Goal: Information Seeking & Learning: Learn about a topic

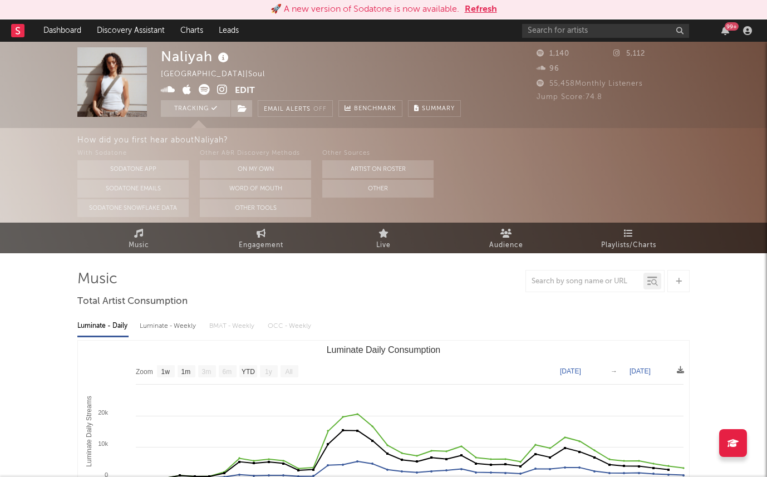
select select "1w"
click at [481, 5] on button "Refresh" at bounding box center [481, 9] width 32 height 13
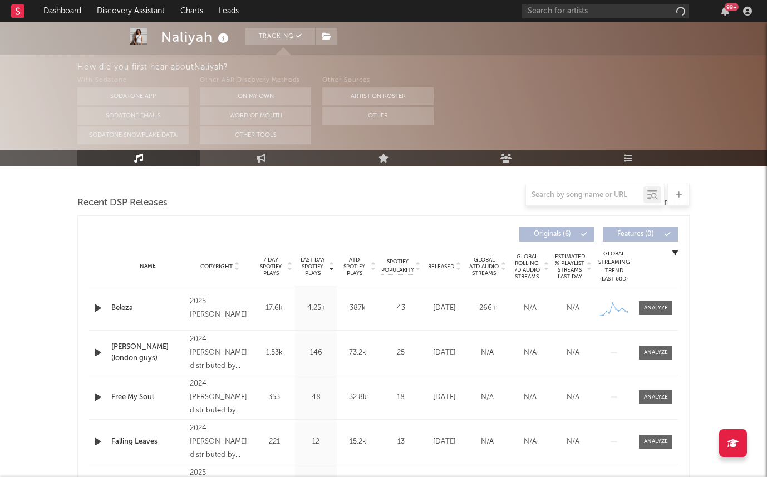
scroll to position [370, 0]
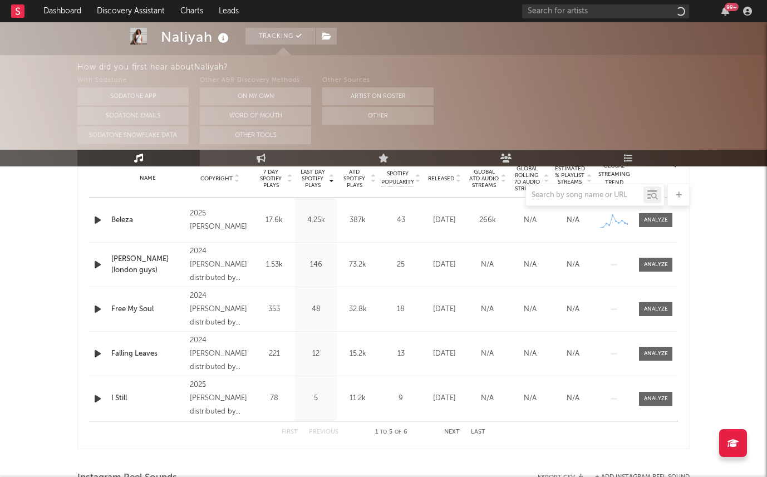
select select "1w"
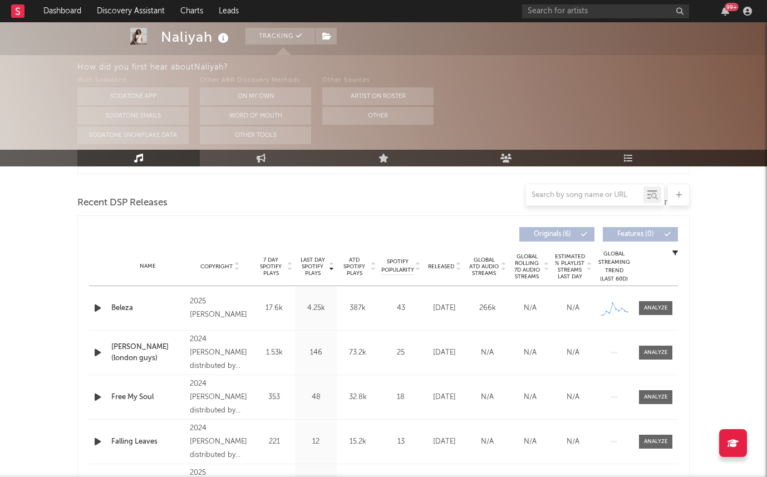
click at [732, 7] on div "99 +" at bounding box center [732, 7] width 14 height 8
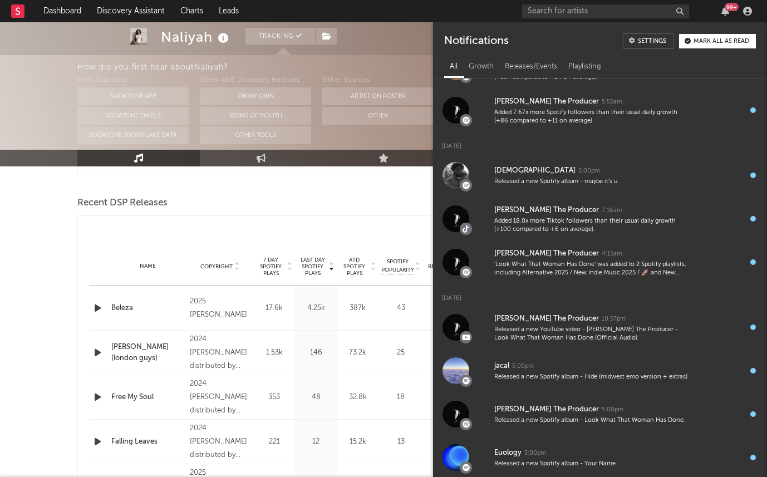
scroll to position [447, 0]
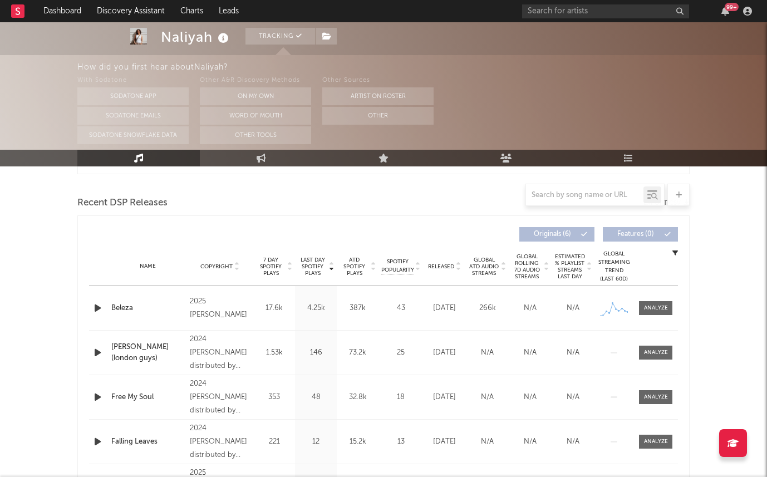
click at [710, 11] on div "99 +" at bounding box center [639, 11] width 234 height 22
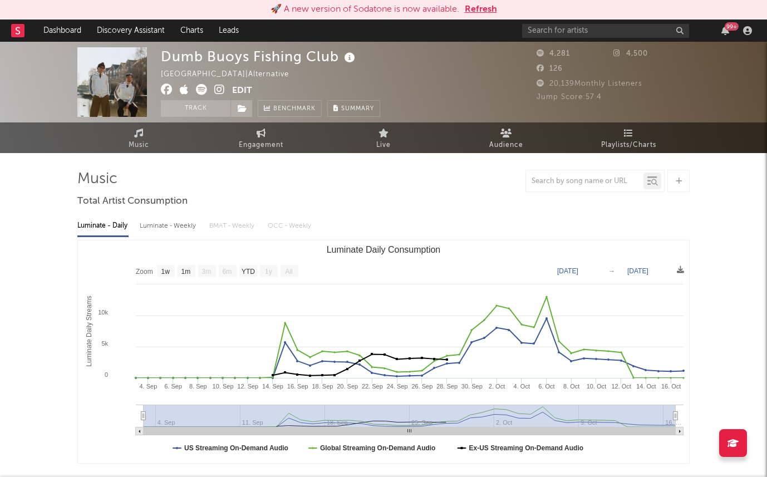
select select "1w"
click at [483, 7] on button "Refresh" at bounding box center [481, 9] width 32 height 13
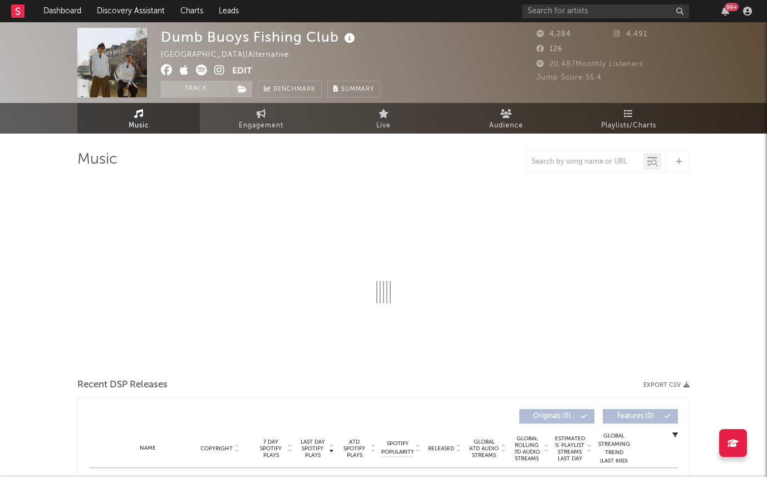
select select "1w"
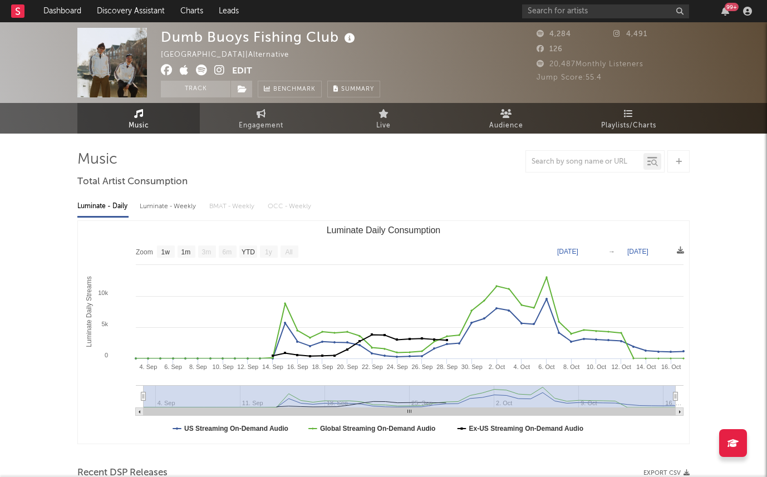
click at [169, 212] on div "Luminate - Weekly" at bounding box center [169, 206] width 58 height 19
select select "6m"
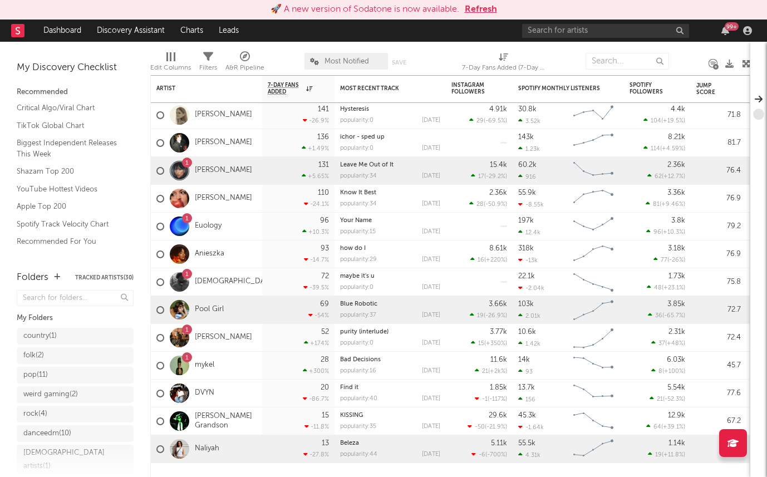
click at [480, 7] on button "Refresh" at bounding box center [481, 9] width 32 height 13
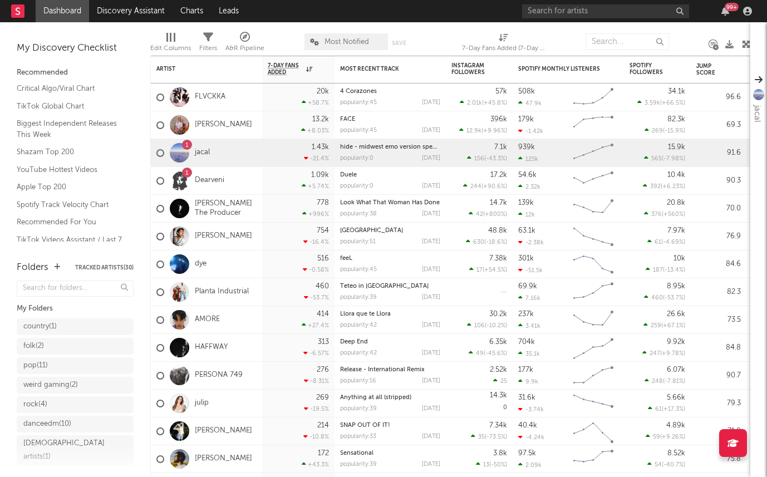
click at [250, 38] on icon at bounding box center [245, 37] width 10 height 10
click at [123, 114] on div "× Status Priority Source Genres Deal Rights Registered Option Option Count Opti…" at bounding box center [383, 238] width 767 height 477
